Goal: Task Accomplishment & Management: Use online tool/utility

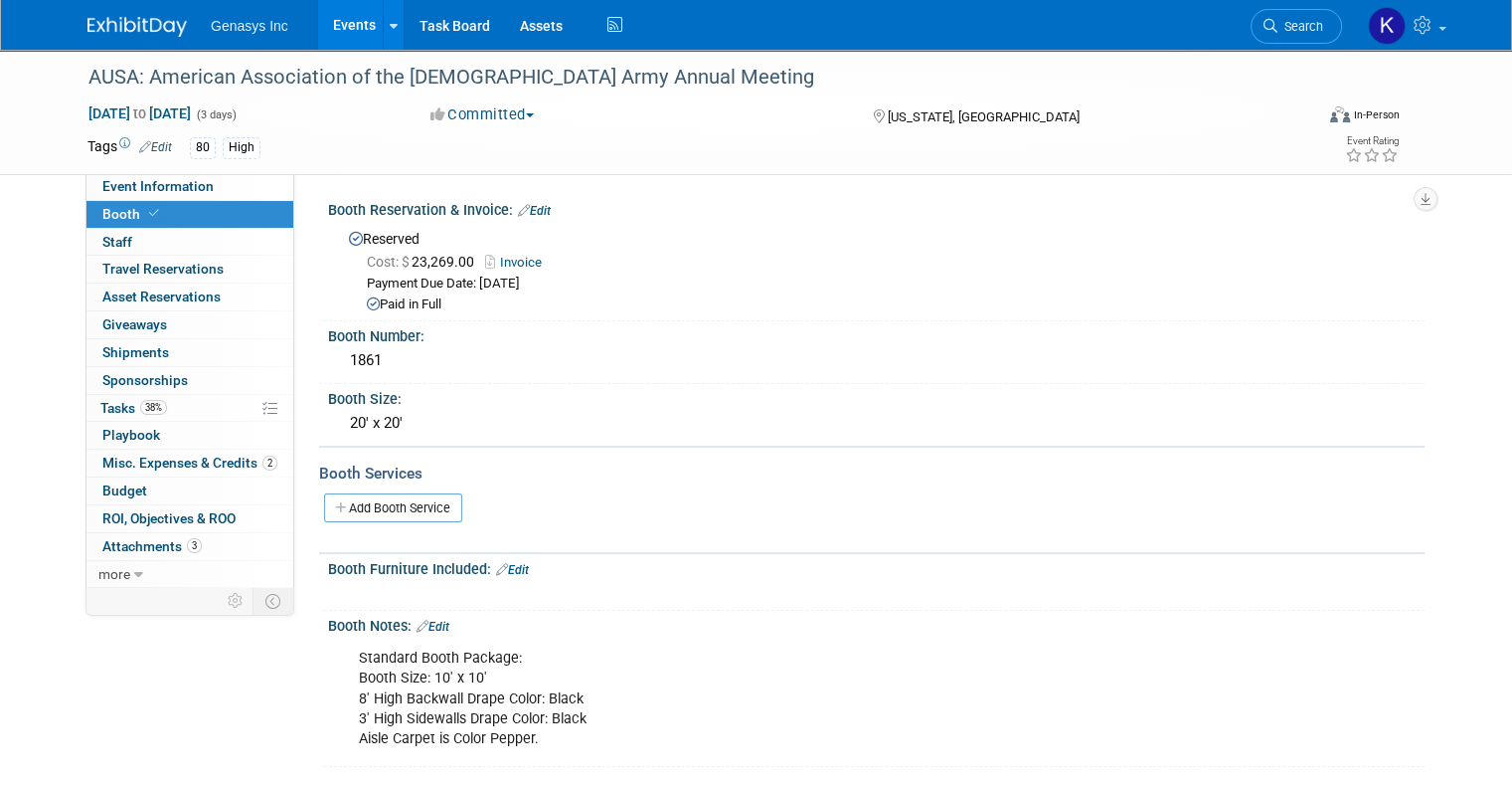
click at [335, 20] on link "Events" at bounding box center [355, 25] width 73 height 50
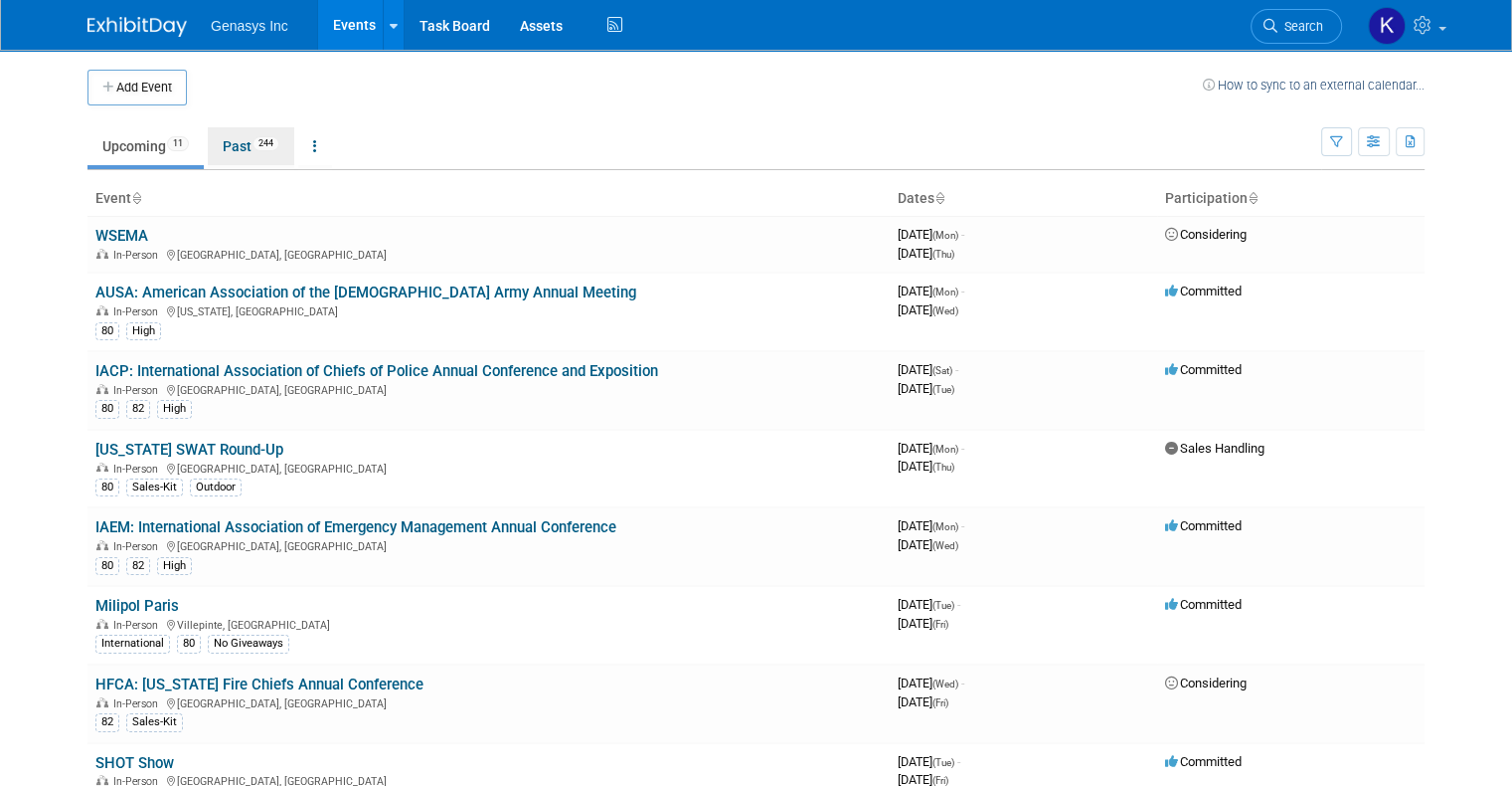
click at [223, 147] on link "Past 244" at bounding box center [251, 146] width 87 height 38
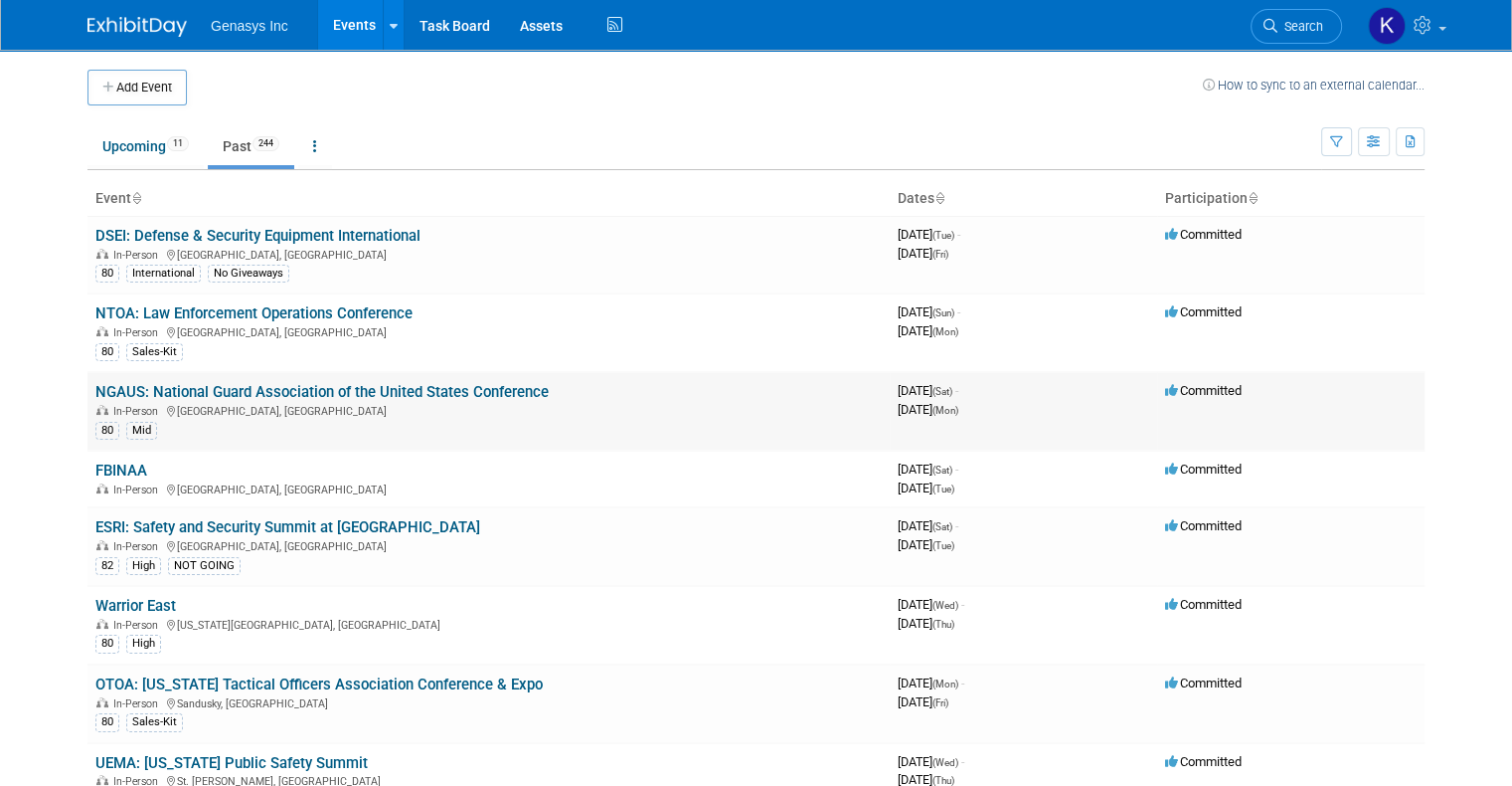
click at [200, 395] on link "NGAUS: National Guard Association of the United States Conference" at bounding box center [323, 392] width 453 height 18
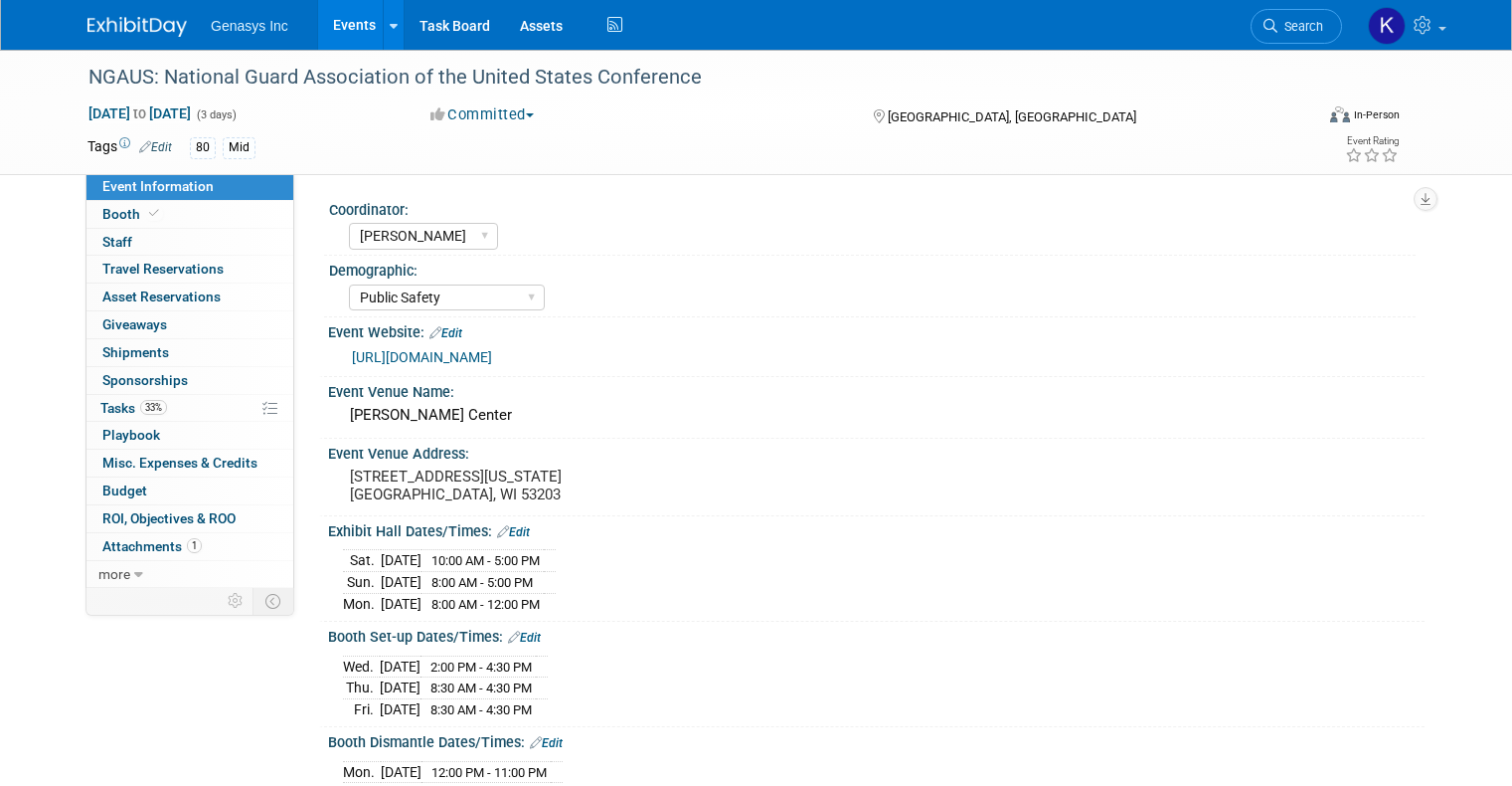
select select "[PERSON_NAME]"
select select "Public Safety"
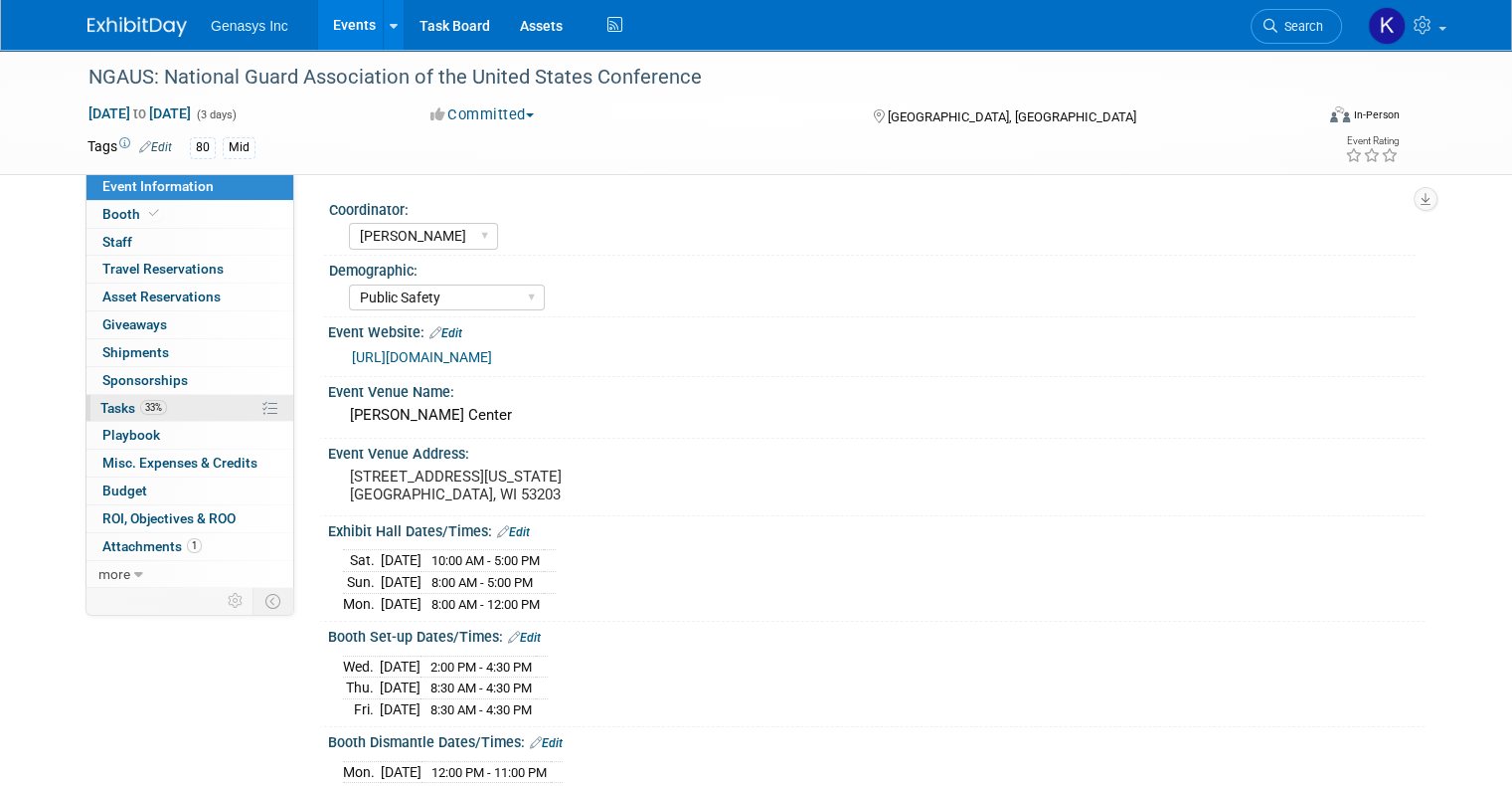
click at [101, 403] on span "Tasks 33%" at bounding box center [134, 407] width 67 height 16
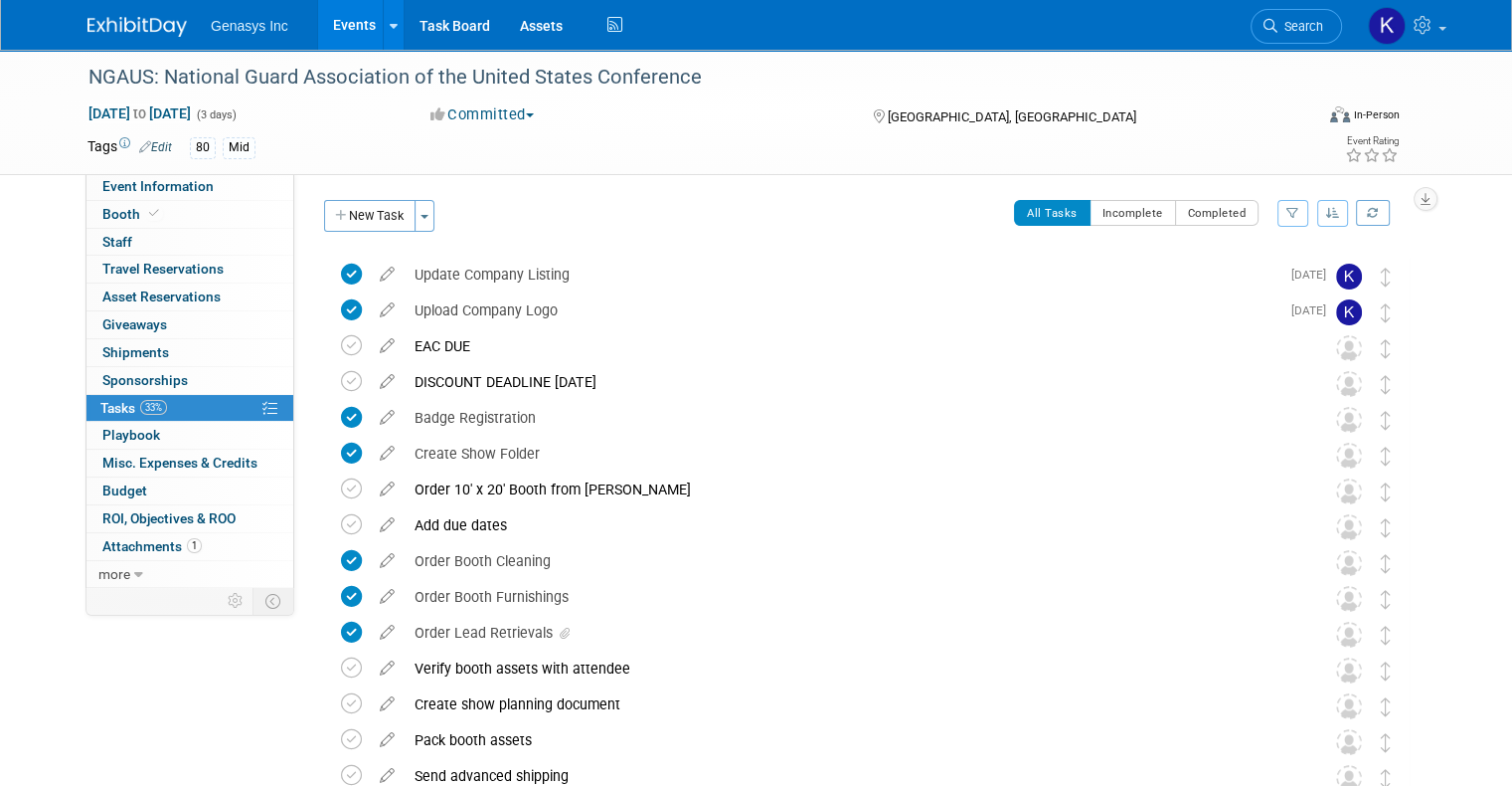
drag, startPoint x: 368, startPoint y: 221, endPoint x: 399, endPoint y: 256, distance: 46.8
click at [370, 221] on button "New Task" at bounding box center [371, 216] width 92 height 32
